Goal: Information Seeking & Learning: Learn about a topic

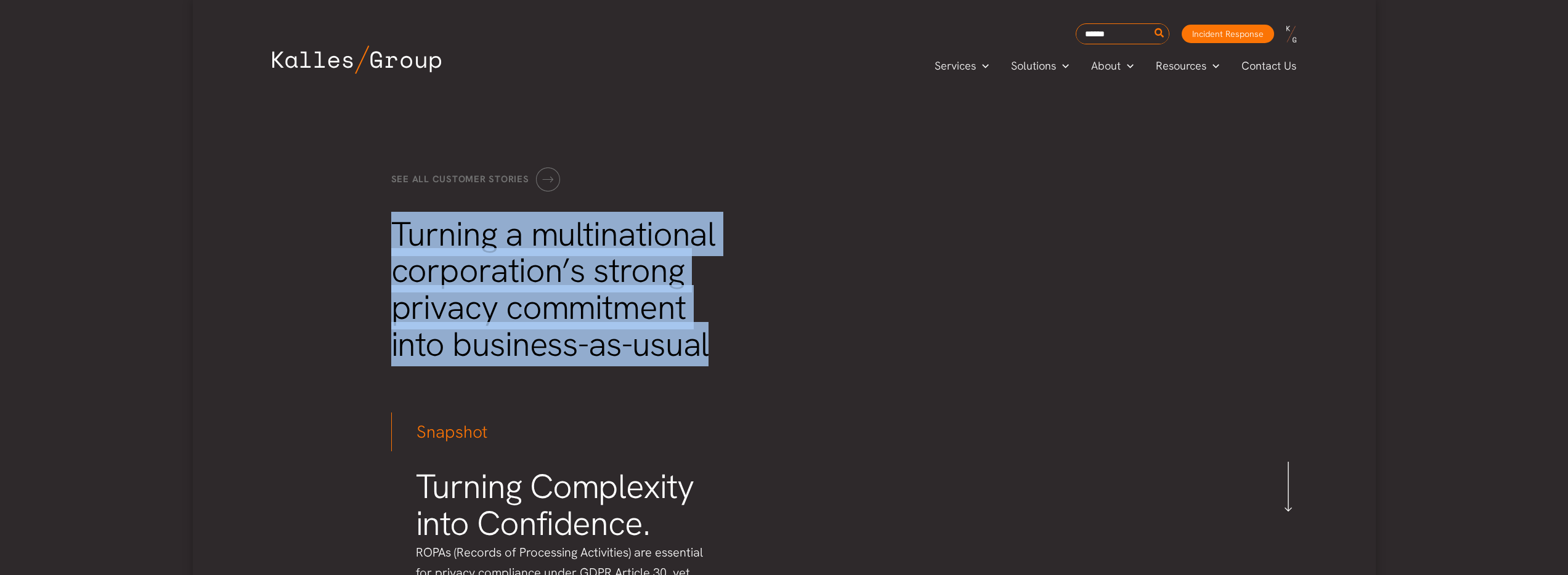
drag, startPoint x: 396, startPoint y: 236, endPoint x: 701, endPoint y: 347, distance: 324.6
click at [701, 347] on span "Turning a multinational corporation’s strong privacy commitment into business-a…" at bounding box center [553, 288] width 324 height 155
copy span "Turning a multinational corporation’s strong privacy commitment into business-a…"
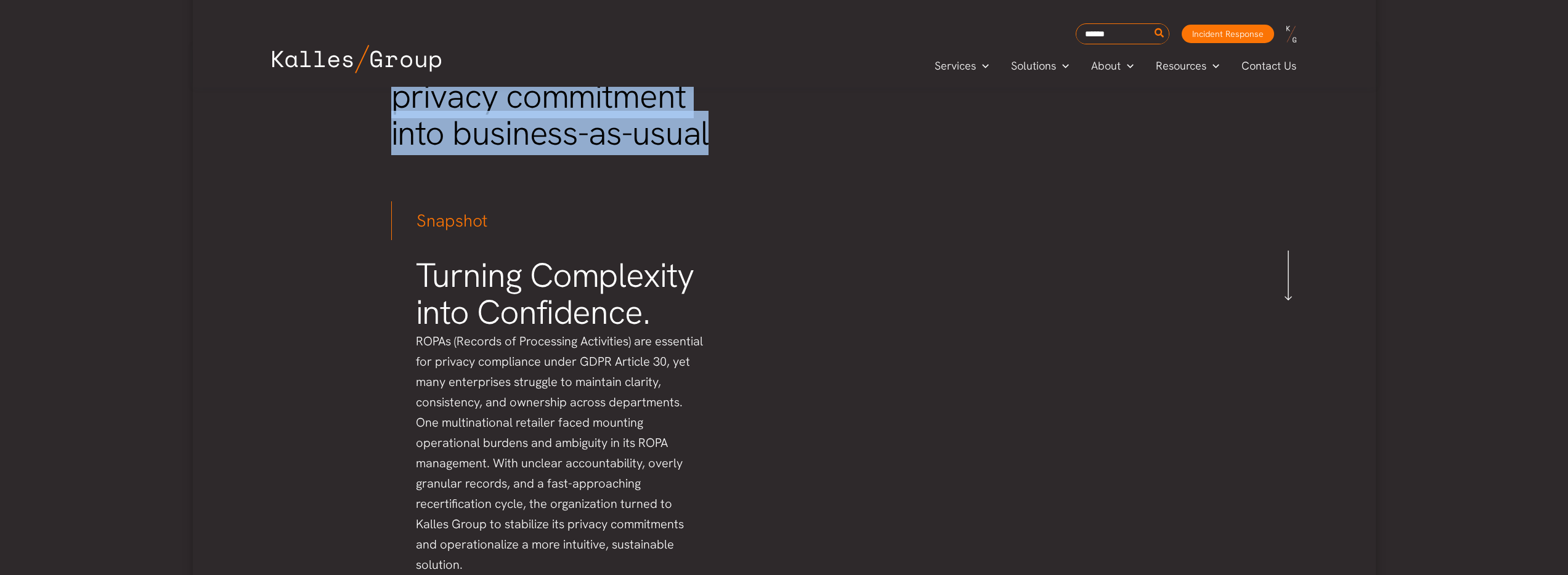
scroll to position [240, 0]
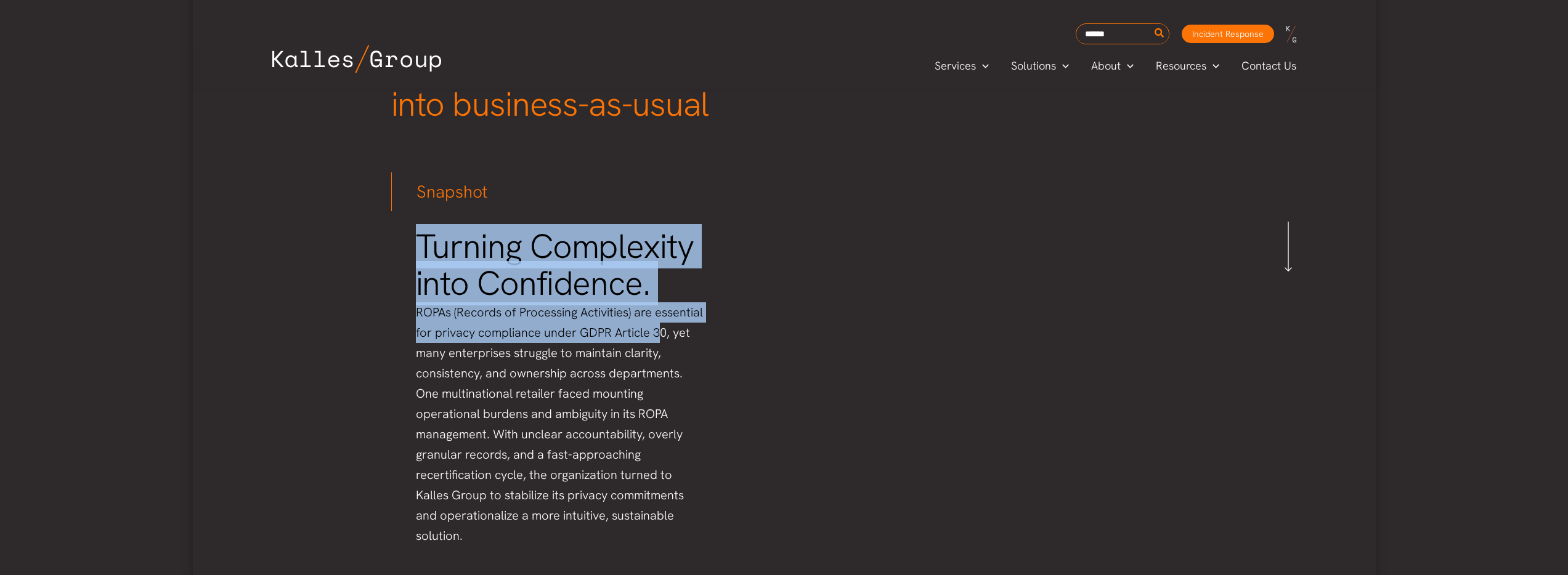
drag, startPoint x: 417, startPoint y: 250, endPoint x: 658, endPoint y: 338, distance: 256.6
click at [658, 338] on div "Turning Complexity into Confidence. ROPAs (Records of Processing Activities) ar…" at bounding box center [561, 388] width 291 height 317
click at [439, 324] on p "ROPAs (Records of Processing Activities) are essential for privacy compliance u…" at bounding box center [561, 424] width 291 height 244
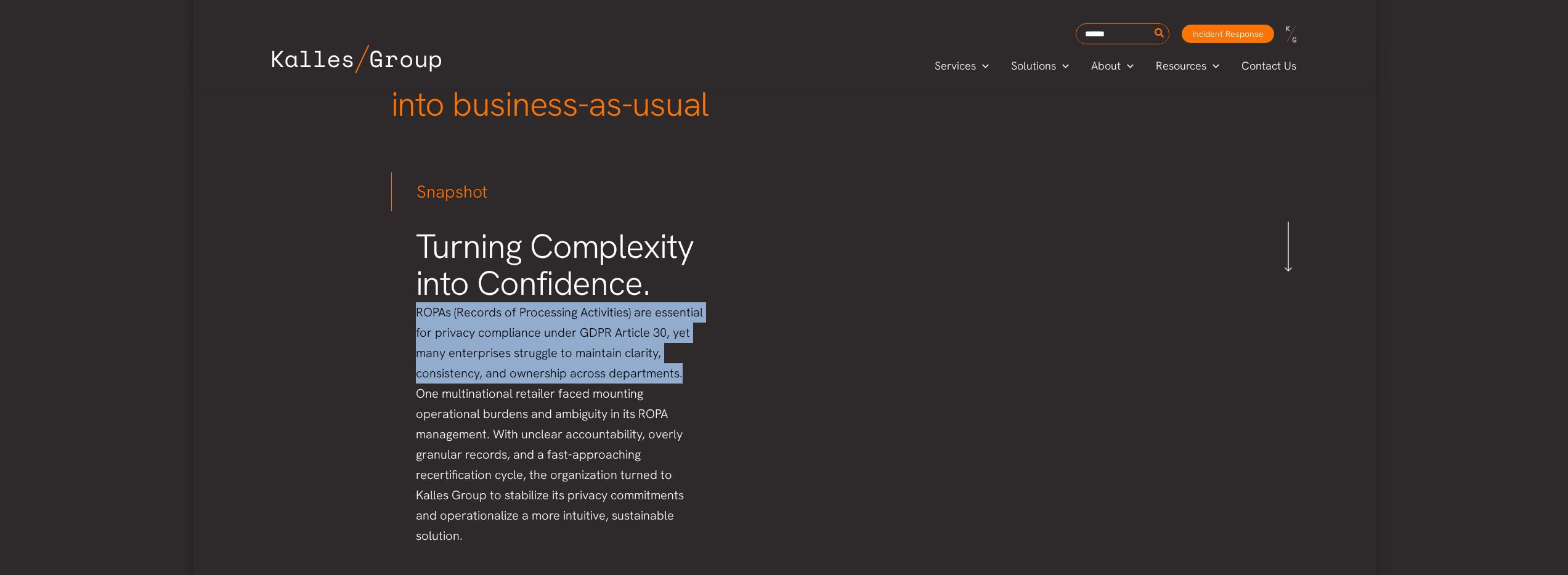
drag, startPoint x: 417, startPoint y: 312, endPoint x: 679, endPoint y: 372, distance: 268.8
click at [679, 372] on p "ROPAs (Records of Processing Activities) are essential for privacy compliance u…" at bounding box center [561, 424] width 291 height 244
copy p "ROPAs (Records of Processing Activities) are essential for privacy compliance u…"
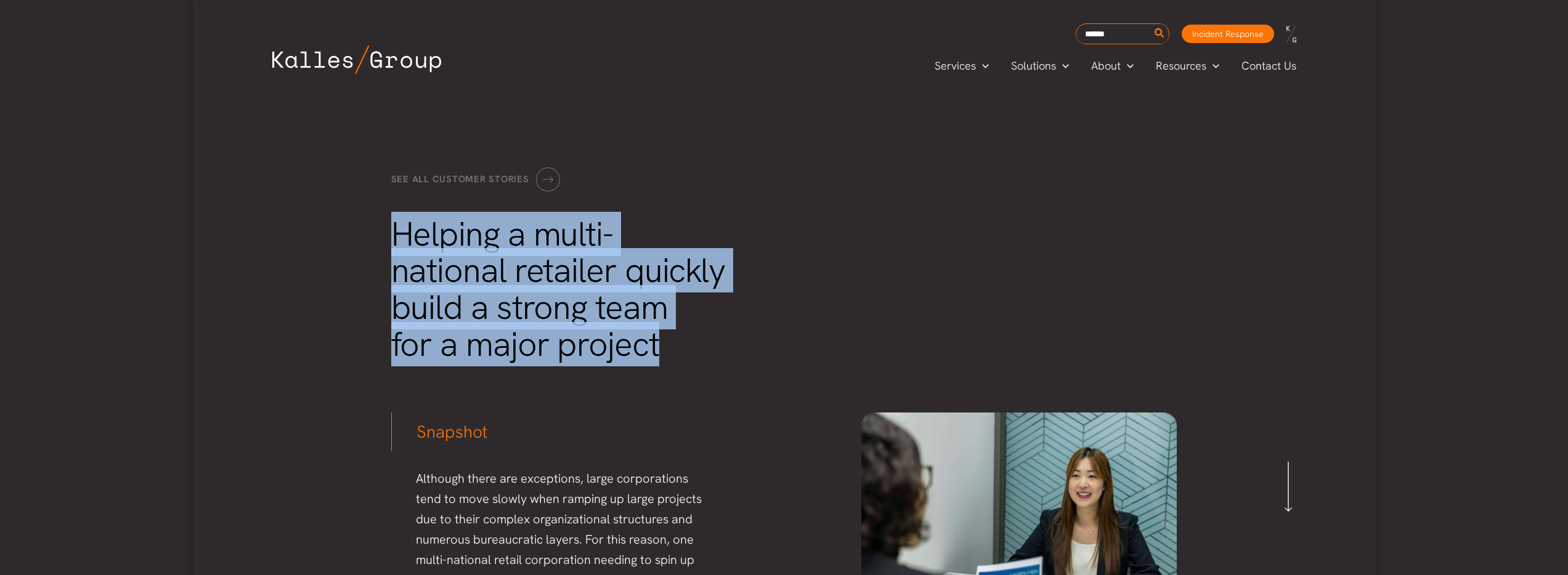
drag, startPoint x: 395, startPoint y: 235, endPoint x: 697, endPoint y: 351, distance: 323.5
click at [697, 351] on h1 "Helping a multi-national retailer quickly build a strong team for a major proje…" at bounding box center [594, 290] width 407 height 148
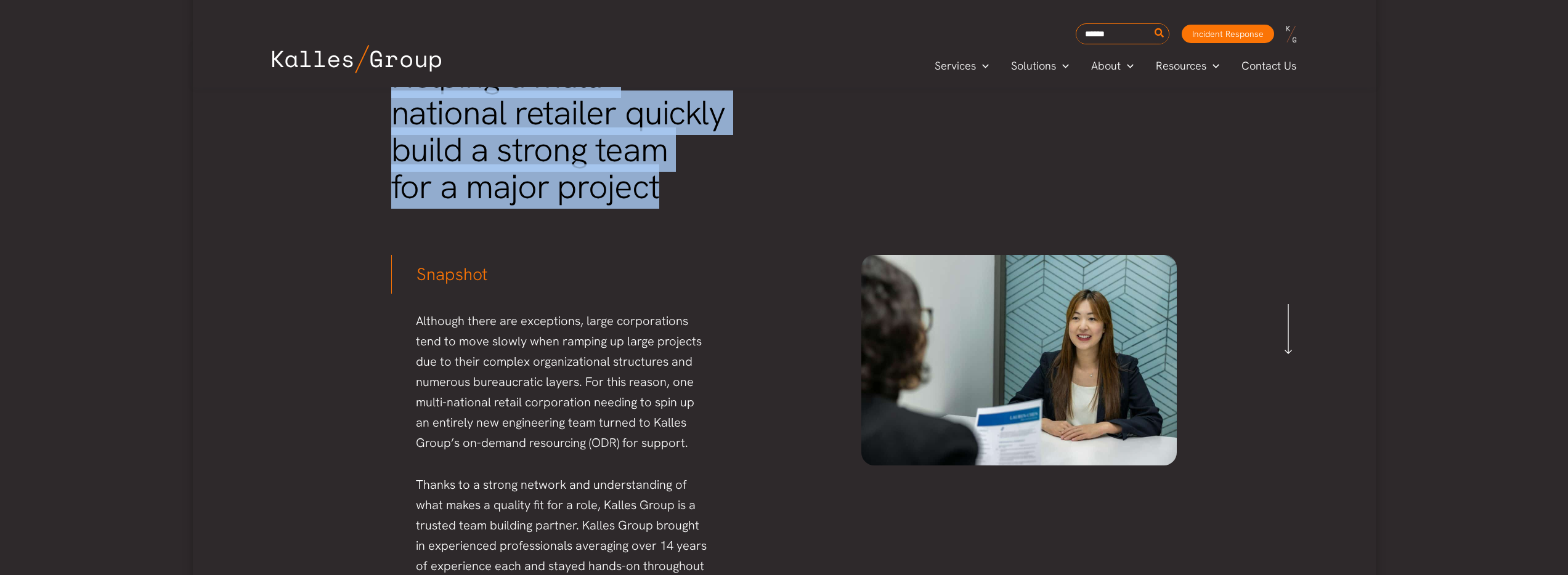
scroll to position [143, 0]
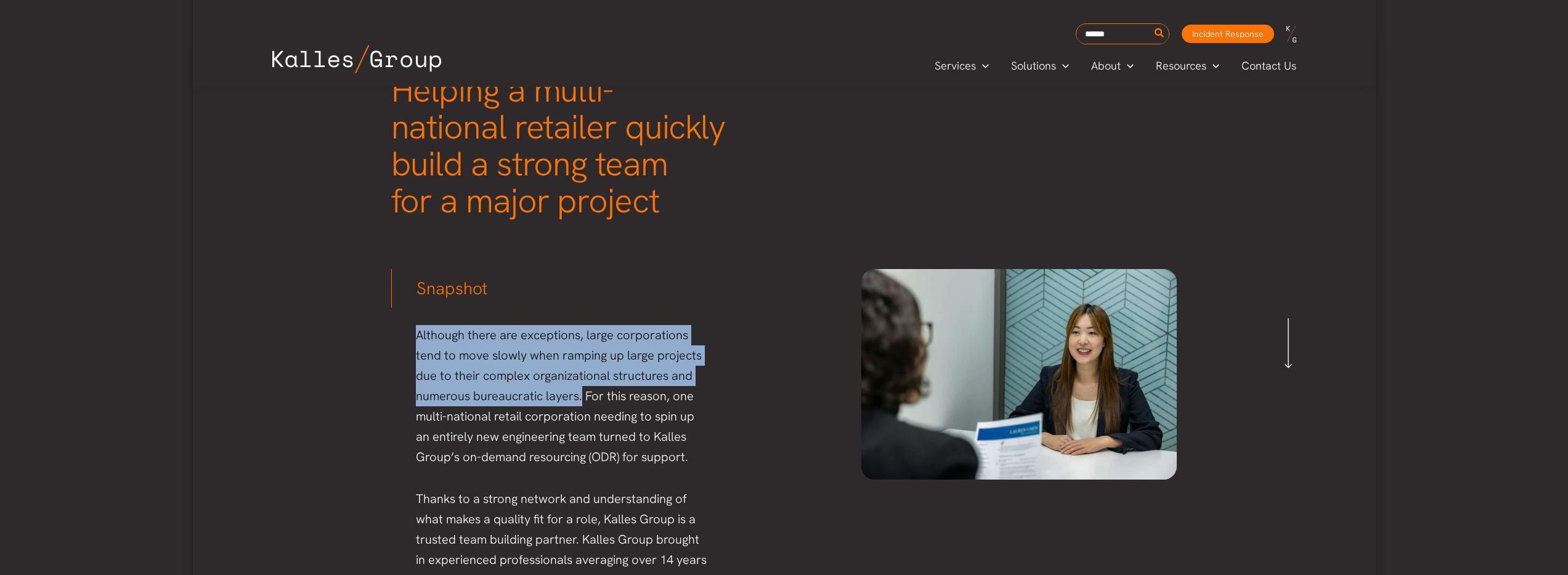
drag, startPoint x: 417, startPoint y: 338, endPoint x: 580, endPoint y: 398, distance: 173.7
click at [580, 398] on span "Although there are exceptions, large corporations tend to move slowly when ramp…" at bounding box center [558, 395] width 286 height 138
copy span "Although there are exceptions, large corporations tend to move slowly when ramp…"
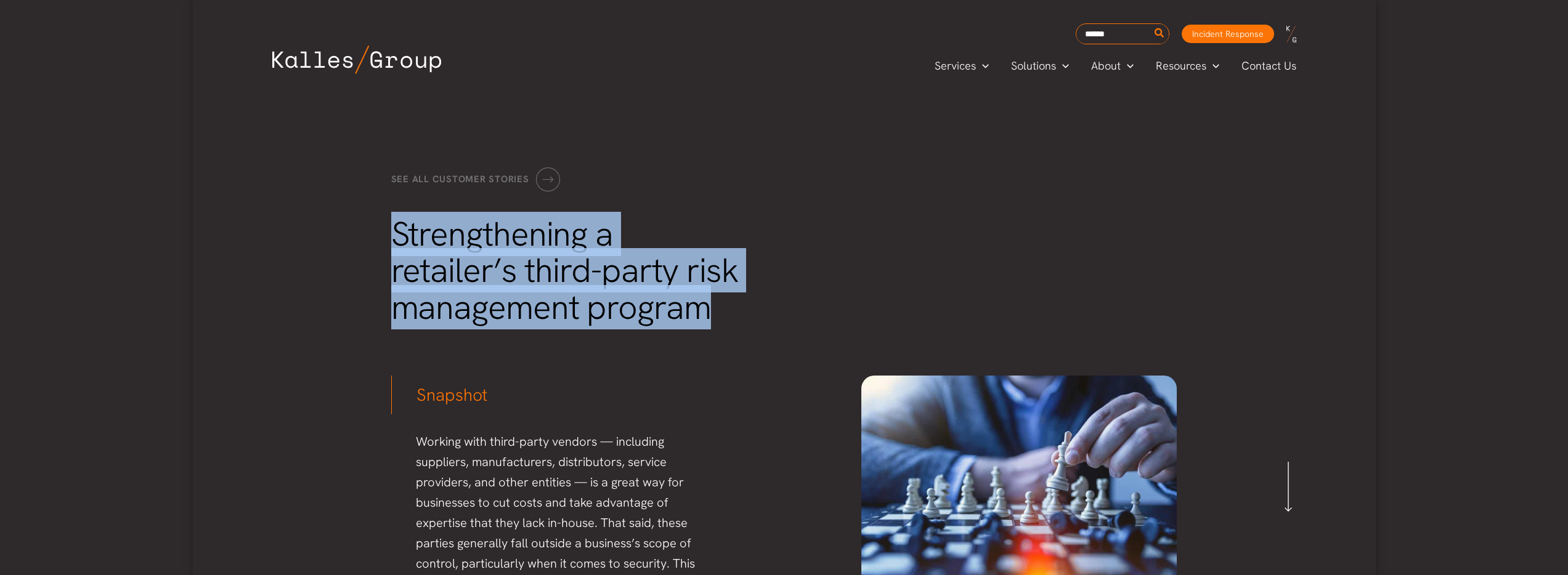
drag, startPoint x: 409, startPoint y: 238, endPoint x: 700, endPoint y: 304, distance: 298.4
click at [700, 304] on span "Strengthening a retailer’s third-party risk management program" at bounding box center [565, 270] width 347 height 118
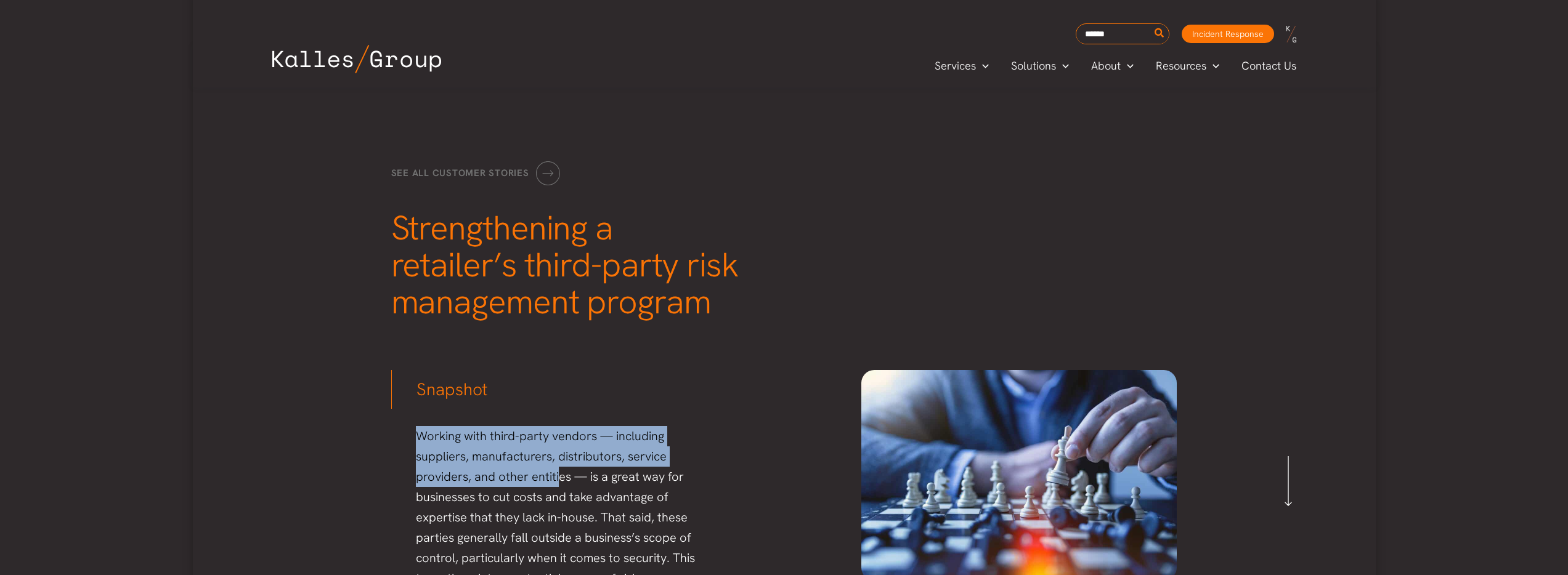
scroll to position [13, 0]
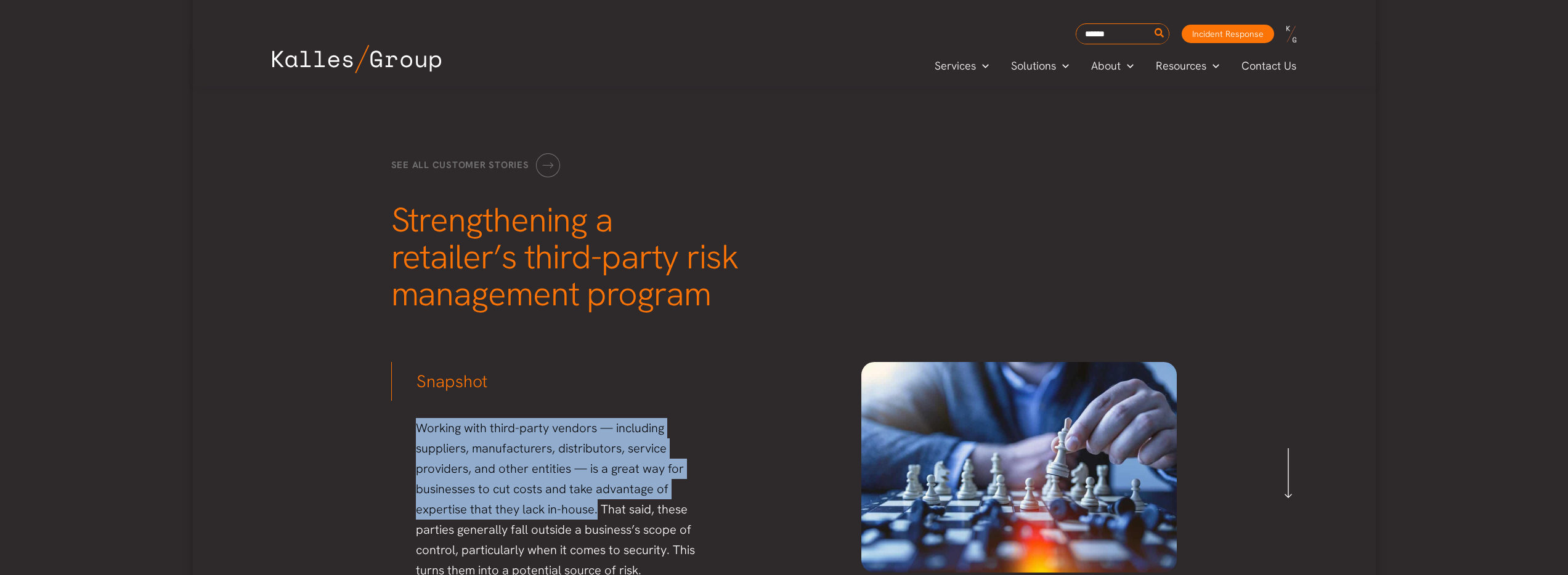
drag, startPoint x: 419, startPoint y: 443, endPoint x: 595, endPoint y: 508, distance: 187.6
click at [595, 508] on p "Working with third-party vendors — including suppliers, manufacturers, distribu…" at bounding box center [561, 499] width 291 height 162
copy p "Working with third-party vendors — including suppliers, manufacturers, distribu…"
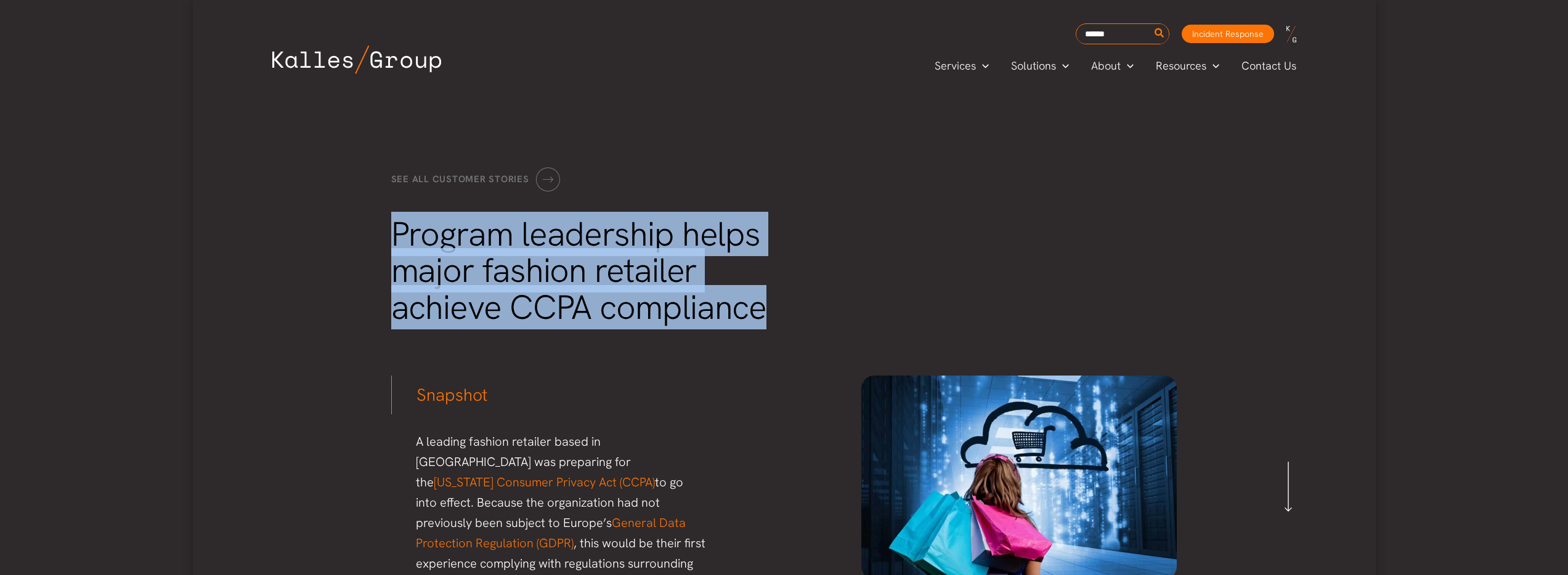
drag, startPoint x: 395, startPoint y: 231, endPoint x: 760, endPoint y: 311, distance: 373.7
click at [760, 311] on span "Program leadership helps major fashion retailer achieve CCPA compliance" at bounding box center [579, 270] width 376 height 118
copy span "Program leadership helps major fashion retailer achieve CCPA compliance"
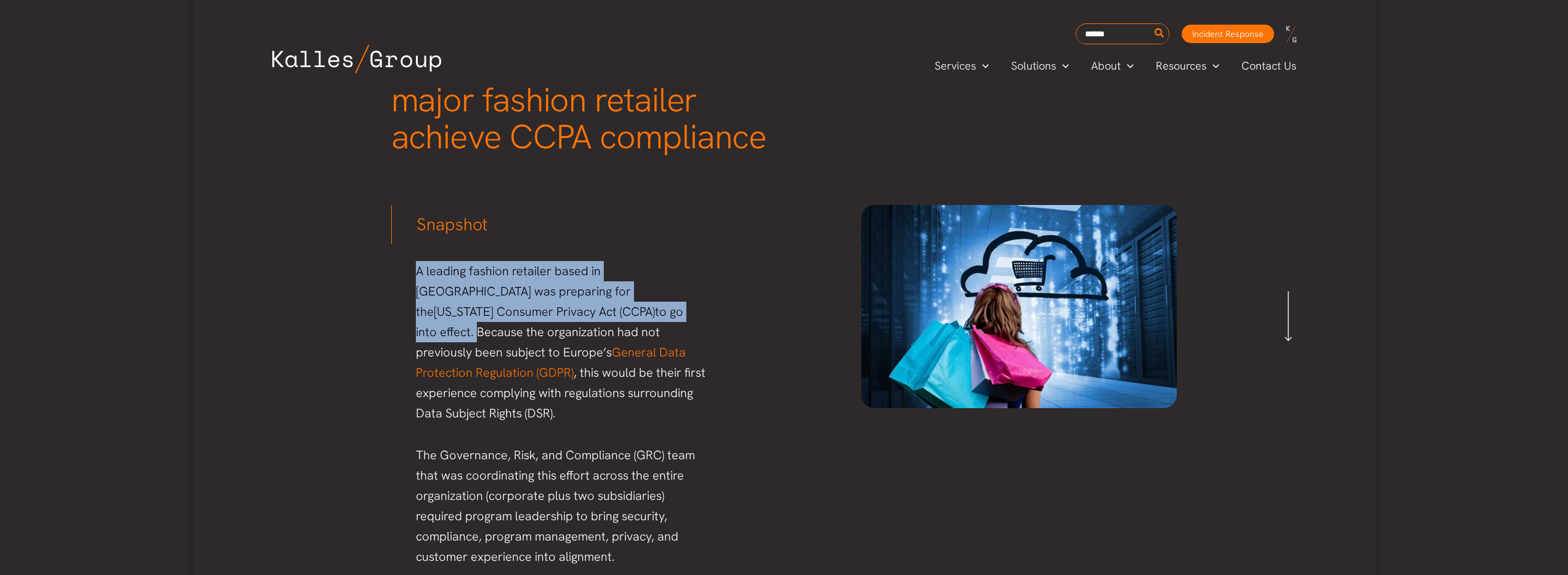
drag, startPoint x: 418, startPoint y: 270, endPoint x: 541, endPoint y: 312, distance: 130.0
click at [541, 312] on p "A leading fashion retailer based in Seattle was preparing for the California Co…" at bounding box center [561, 342] width 291 height 162
copy p "A leading fashion retailer based in Seattle was preparing for the California Co…"
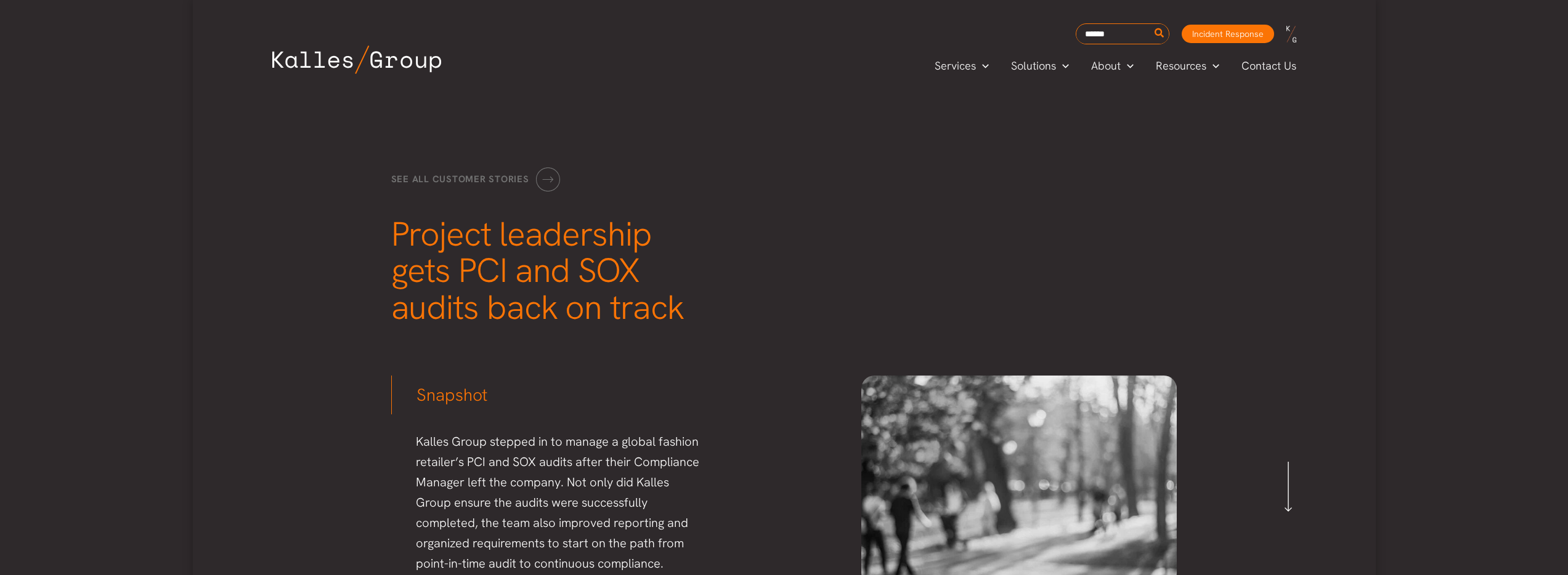
click at [396, 229] on span "Project leadership gets PCI and SOX audits back on track" at bounding box center [538, 270] width 292 height 118
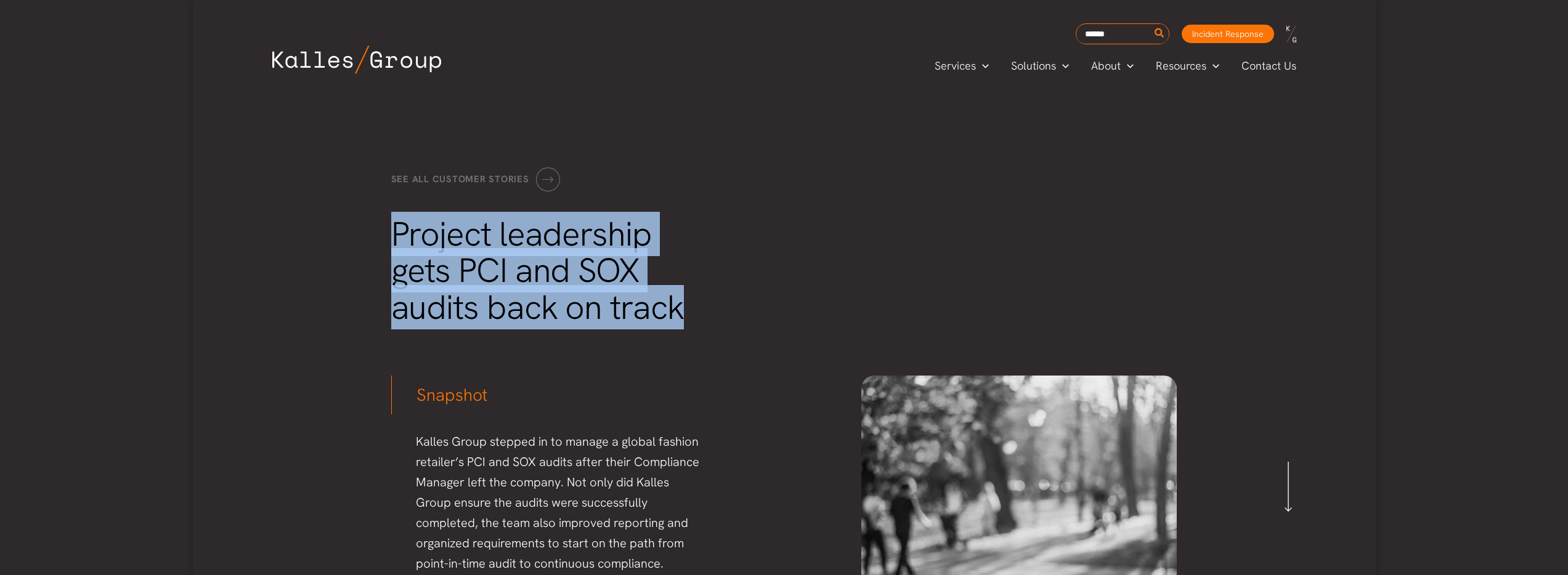
drag, startPoint x: 534, startPoint y: 258, endPoint x: 676, endPoint y: 309, distance: 150.9
click at [676, 309] on span "Project leadership gets PCI and SOX audits back on track" at bounding box center [538, 270] width 292 height 118
copy span "Project leadership gets PCI and SOX audits back on track"
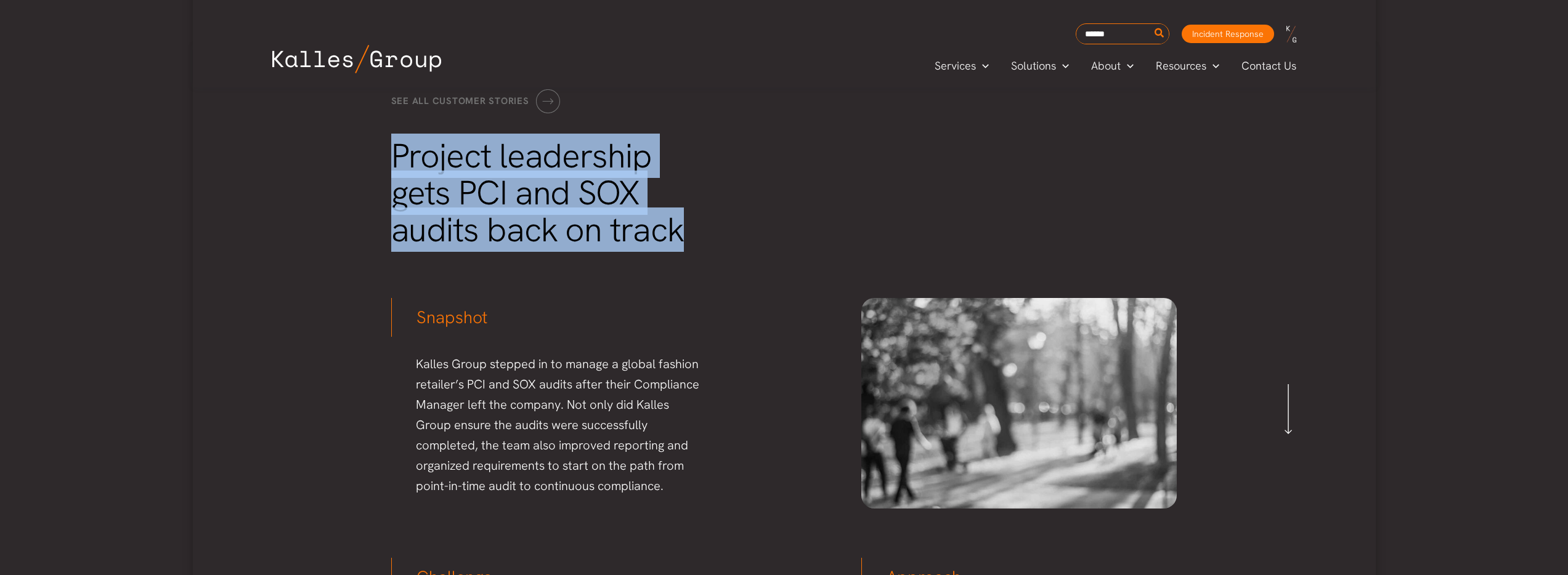
scroll to position [85, 0]
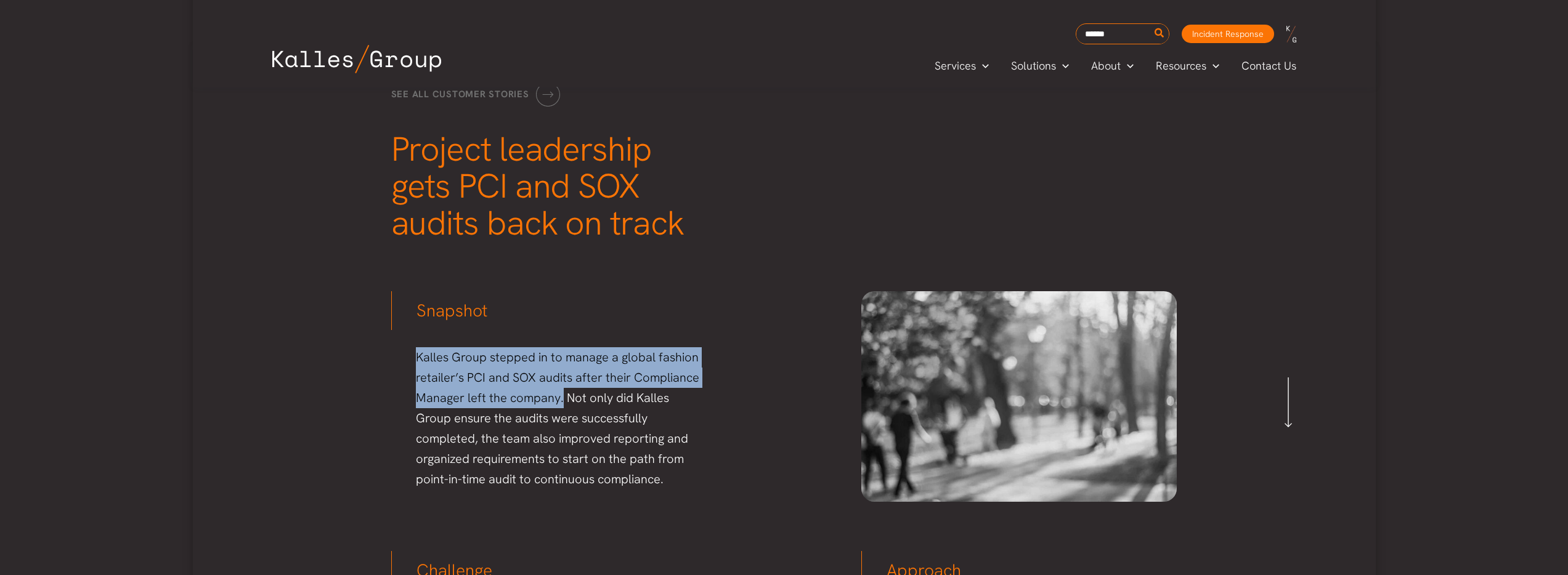
drag, startPoint x: 417, startPoint y: 361, endPoint x: 561, endPoint y: 398, distance: 148.7
click at [561, 398] on p "Kalles Group stepped in to manage a global fashion retailer’s PCI and SOX audit…" at bounding box center [561, 418] width 291 height 142
copy p "Kalles Group stepped in to manage a global fashion retailer’s PCI and SOX audit…"
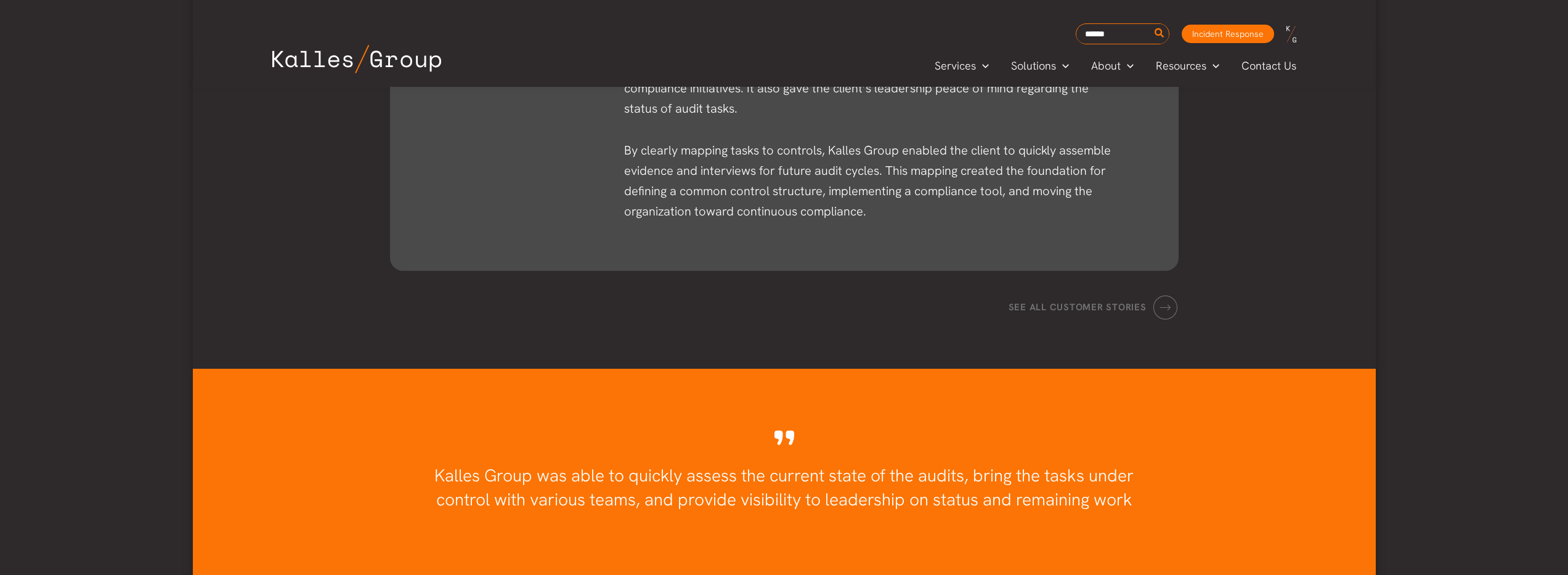
scroll to position [1841, 0]
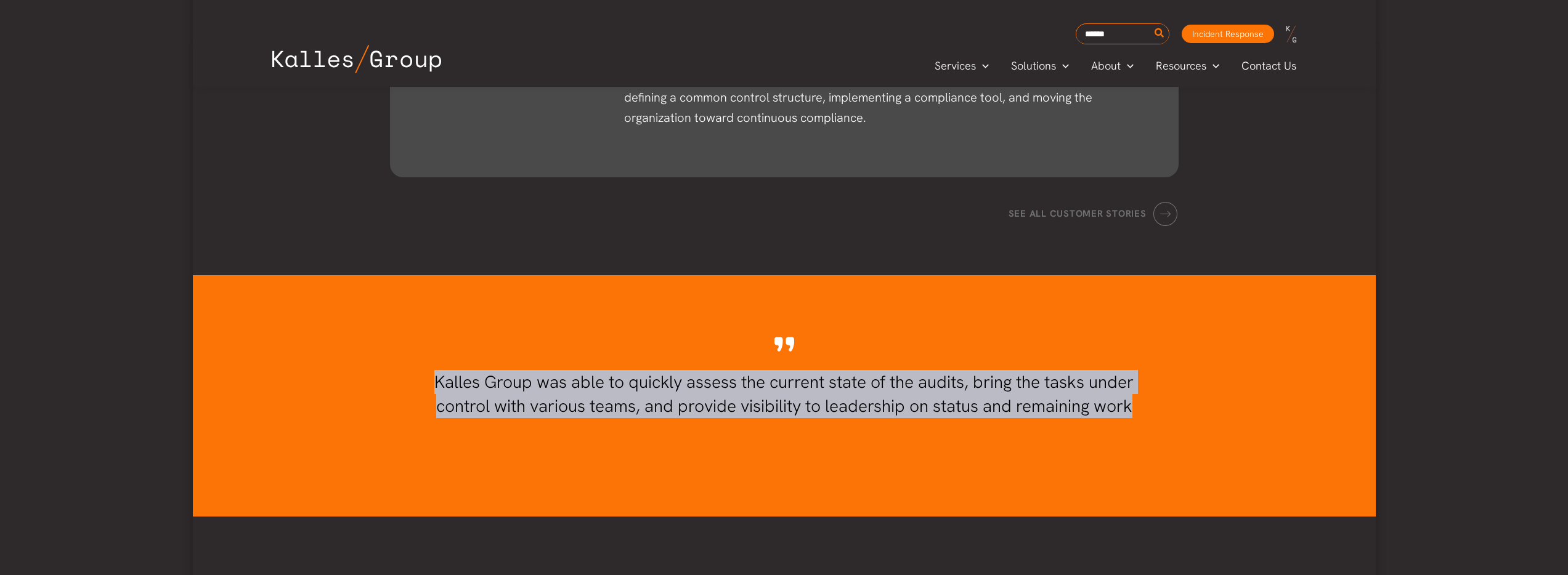
drag, startPoint x: 442, startPoint y: 381, endPoint x: 1133, endPoint y: 409, distance: 691.6
click at [1133, 409] on span "Kalles Group was able to quickly assess the current state of the audits, bring …" at bounding box center [783, 394] width 699 height 46
copy span "Kalles Group was able to quickly assess the current state of the audits, bring …"
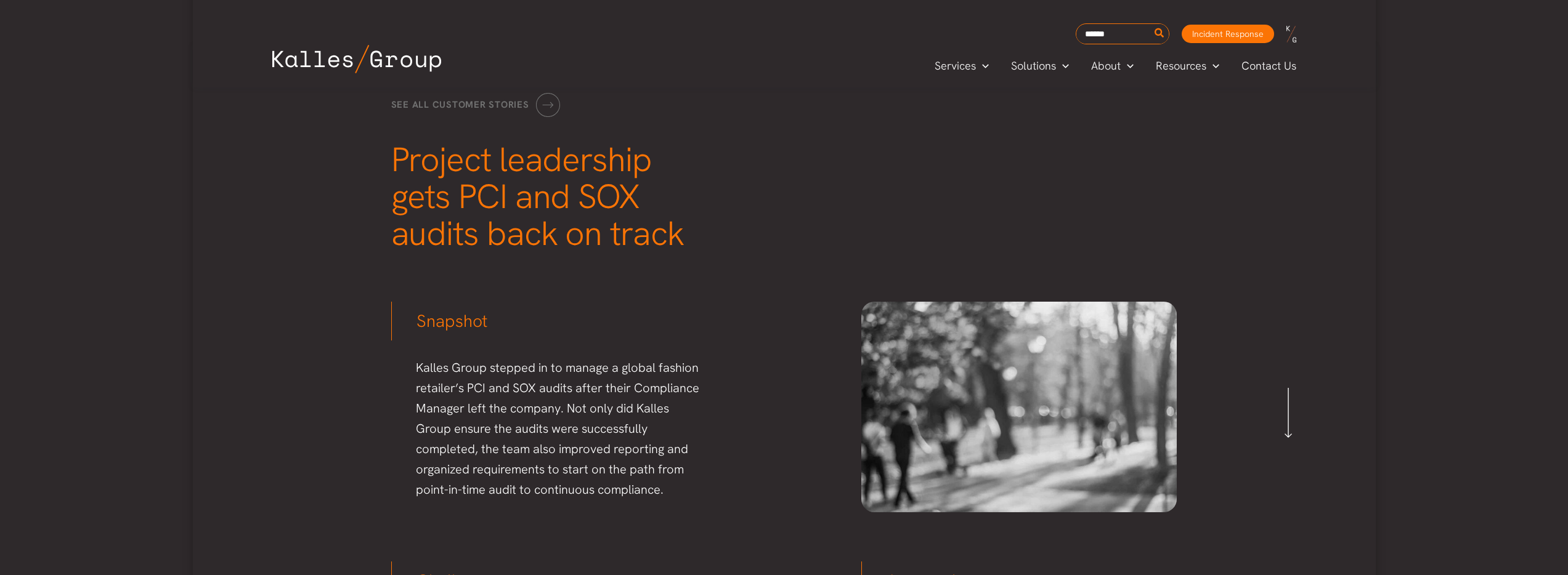
scroll to position [87, 0]
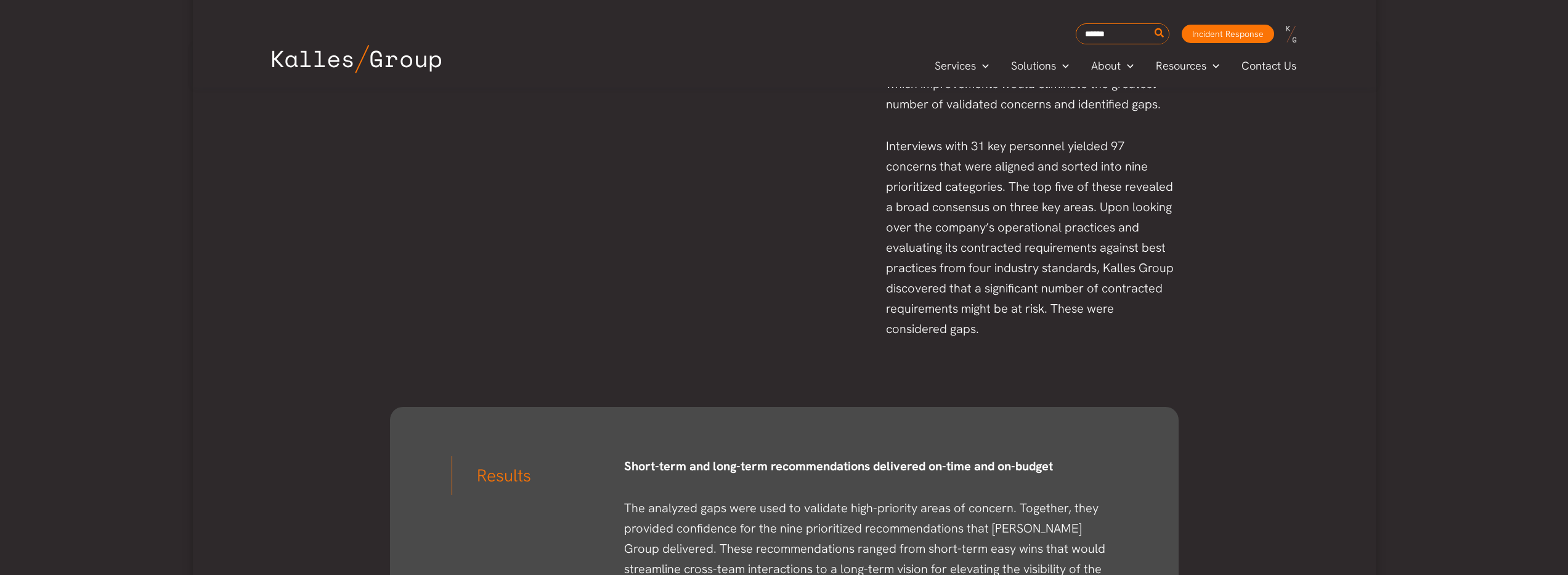
scroll to position [1635, 0]
